Goal: Transaction & Acquisition: Purchase product/service

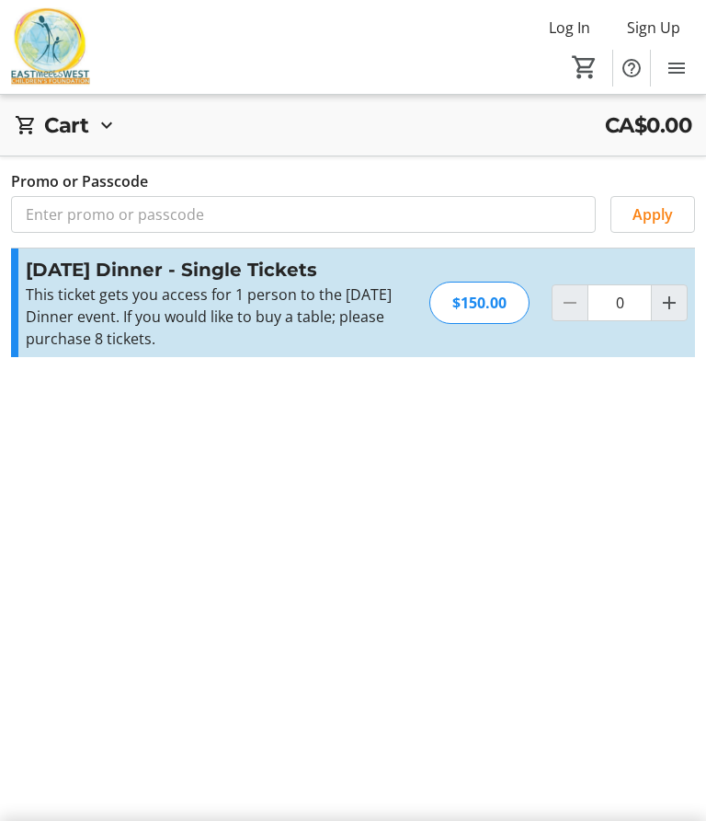
click at [685, 307] on span "Increment by one" at bounding box center [669, 302] width 35 height 35
click at [678, 316] on span "Increment by one" at bounding box center [669, 302] width 35 height 35
type input "2"
click at [685, 302] on span "Increment by one" at bounding box center [669, 302] width 35 height 35
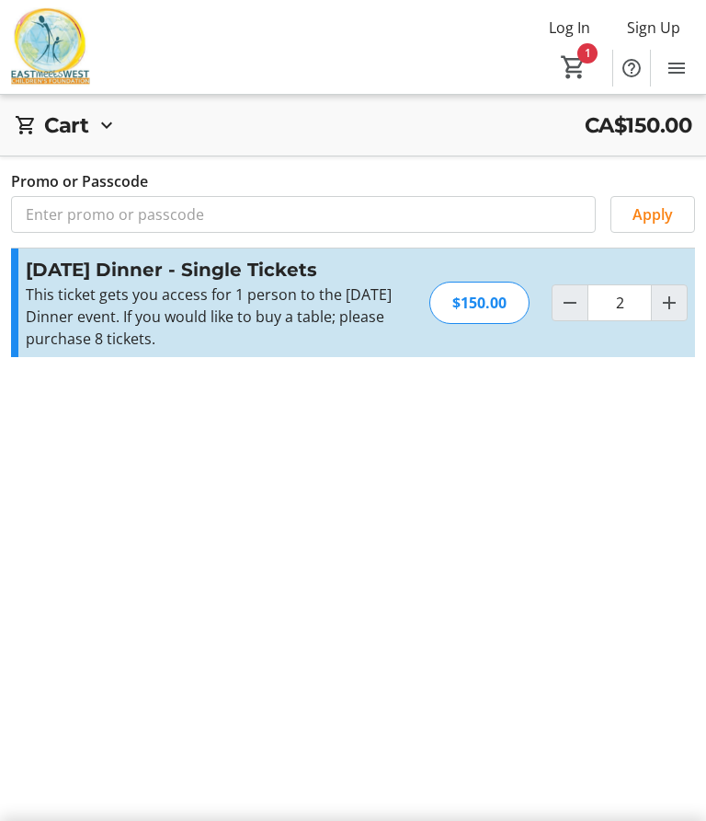
type input "3"
click at [682, 317] on span "Increment by one" at bounding box center [669, 302] width 35 height 35
type input "4"
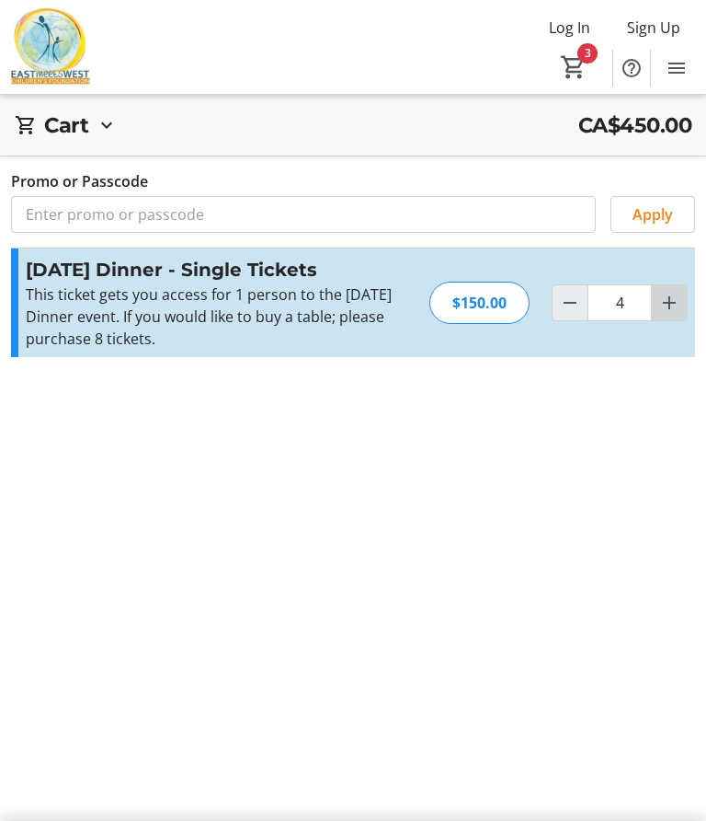
click at [676, 318] on span "Increment by one" at bounding box center [669, 302] width 35 height 35
type input "5"
click at [18, 2] on div "Log In Sign Up Home Donations Tickets 4" at bounding box center [353, 47] width 706 height 94
